Goal: Transaction & Acquisition: Purchase product/service

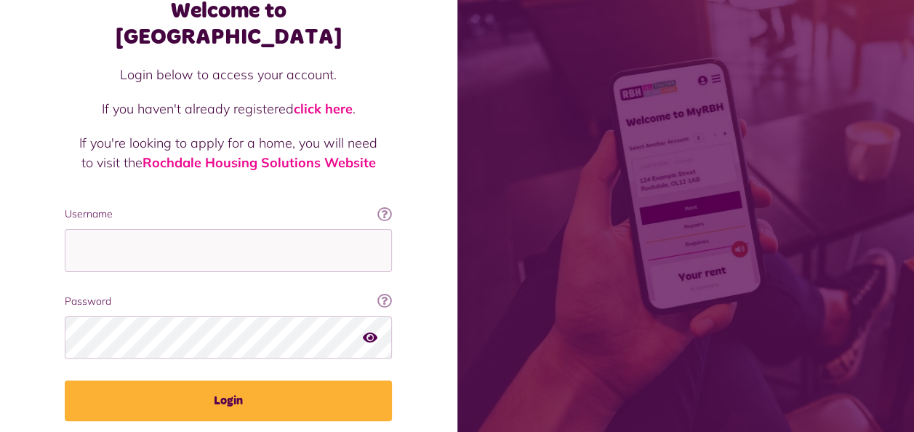
scroll to position [126, 0]
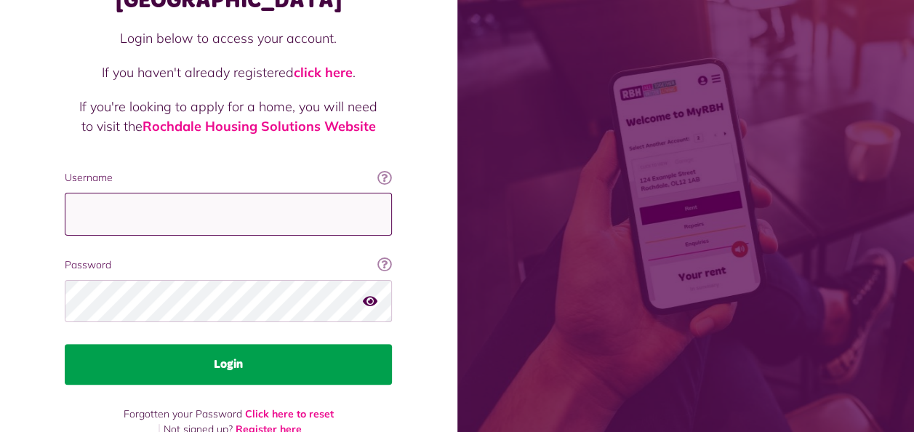
type input "**********"
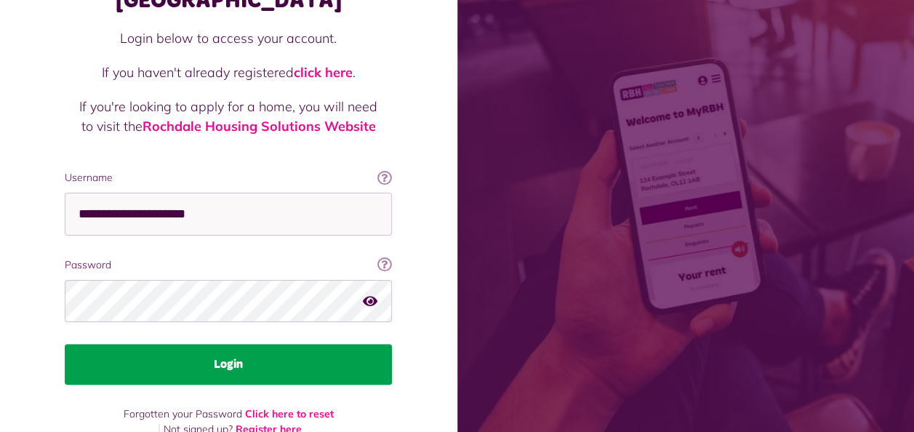
click at [269, 347] on button "Login" at bounding box center [228, 364] width 327 height 41
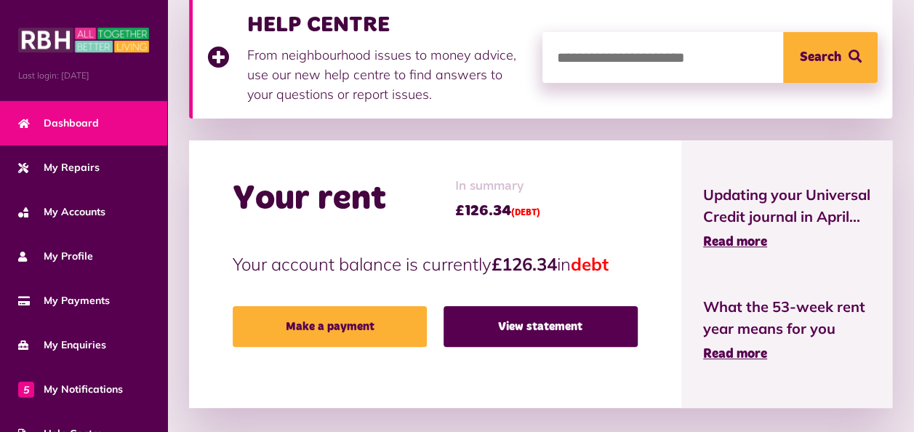
scroll to position [224, 0]
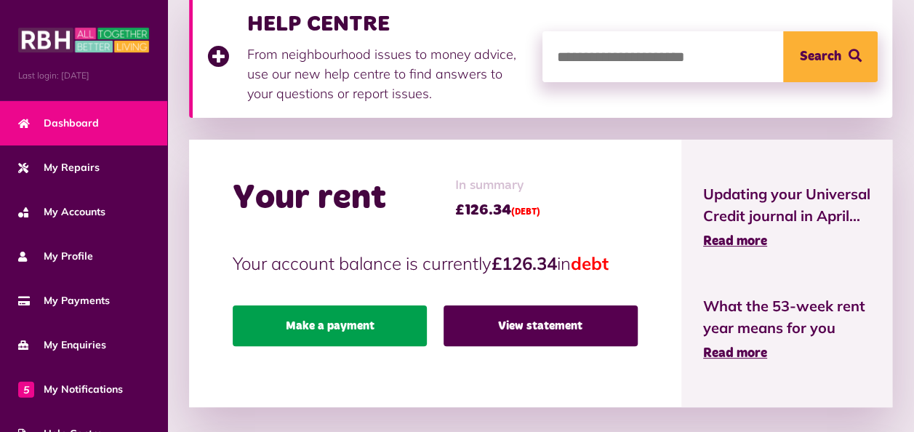
click at [305, 323] on link "Make a payment" at bounding box center [330, 325] width 194 height 41
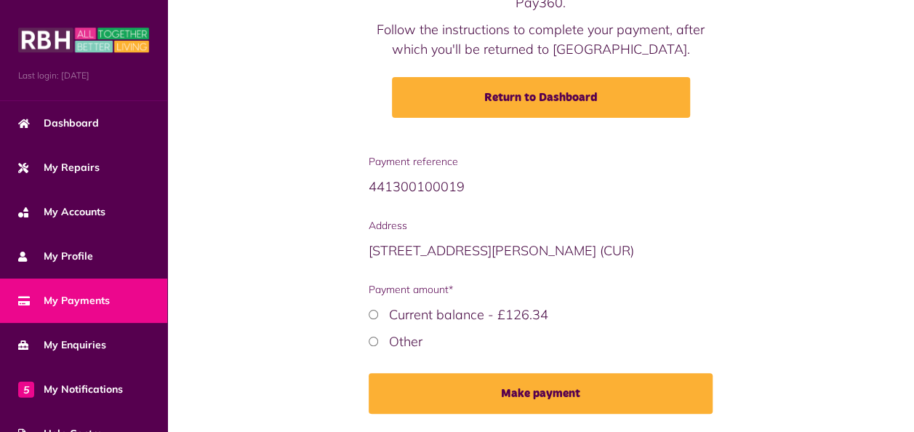
scroll to position [164, 0]
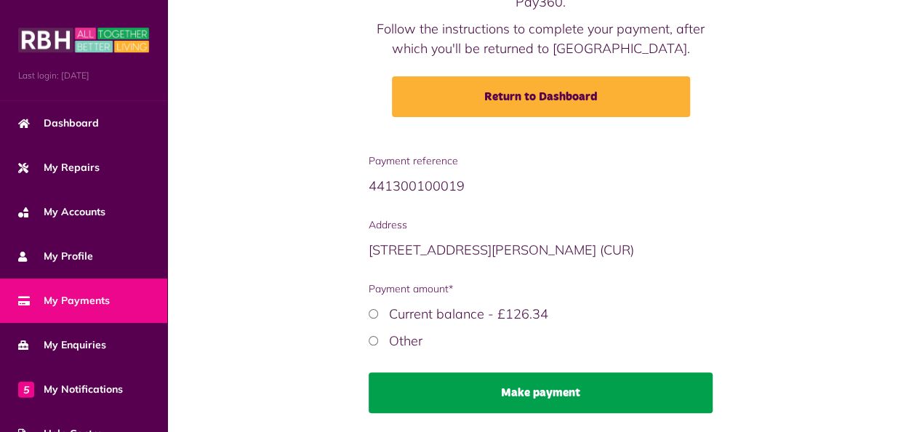
click at [433, 387] on button "Make payment" at bounding box center [541, 392] width 345 height 41
